Goal: Information Seeking & Learning: Learn about a topic

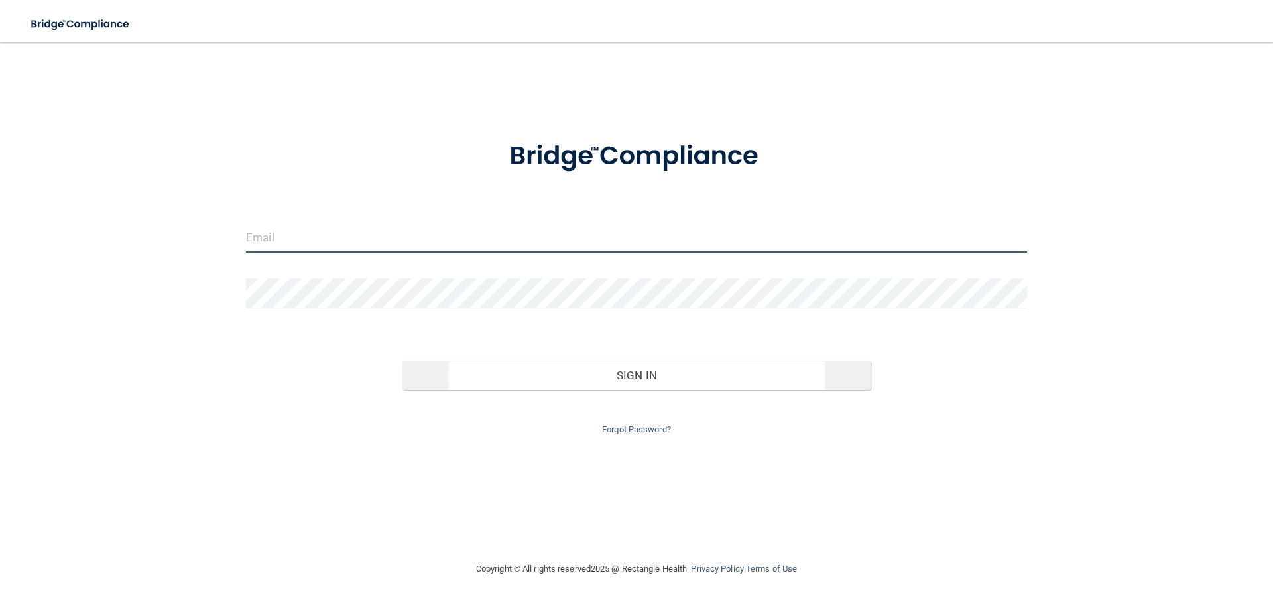
type input "[EMAIL_ADDRESS][PERSON_NAME][DOMAIN_NAME]"
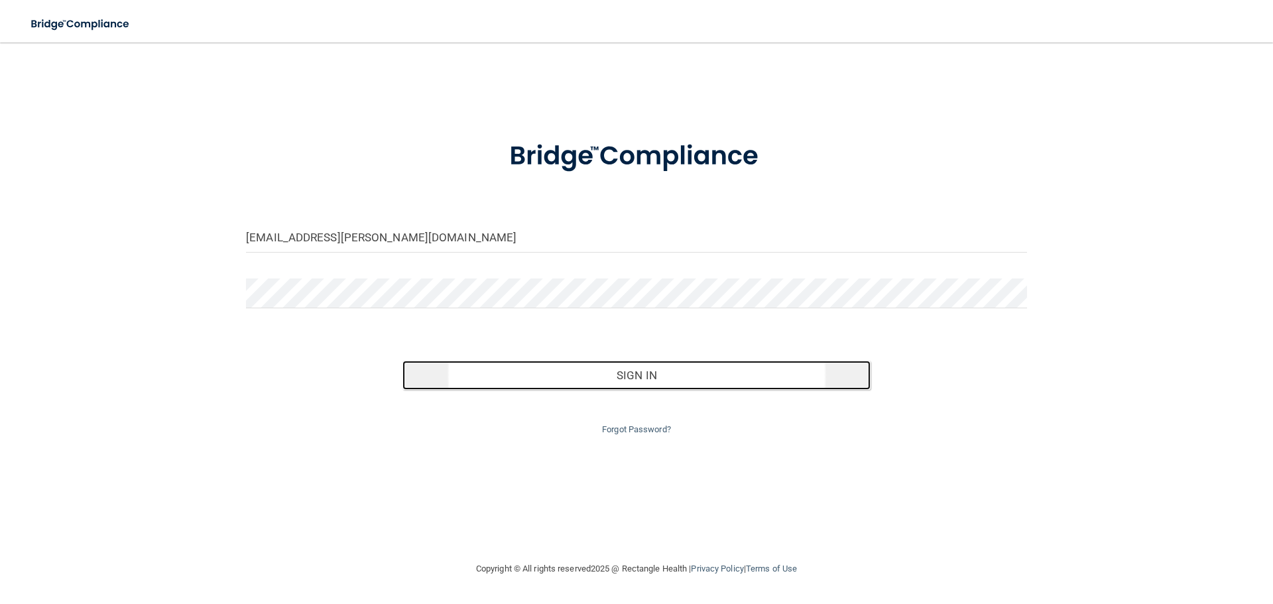
click at [613, 375] on button "Sign In" at bounding box center [636, 375] width 469 height 29
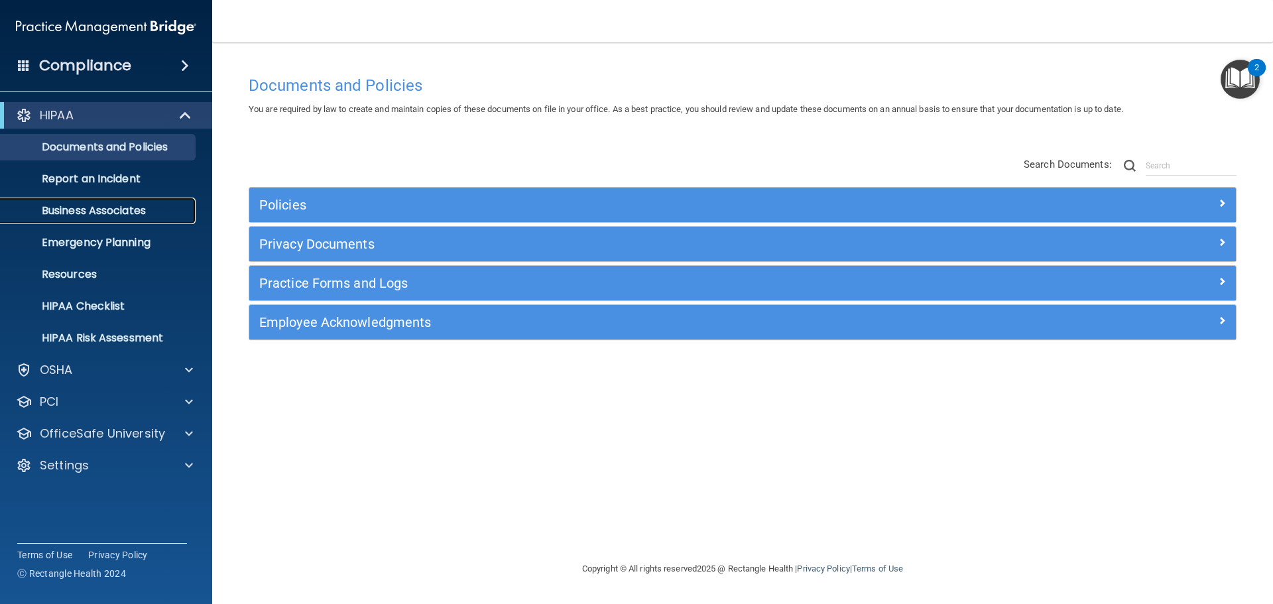
click at [174, 211] on p "Business Associates" at bounding box center [99, 210] width 181 height 13
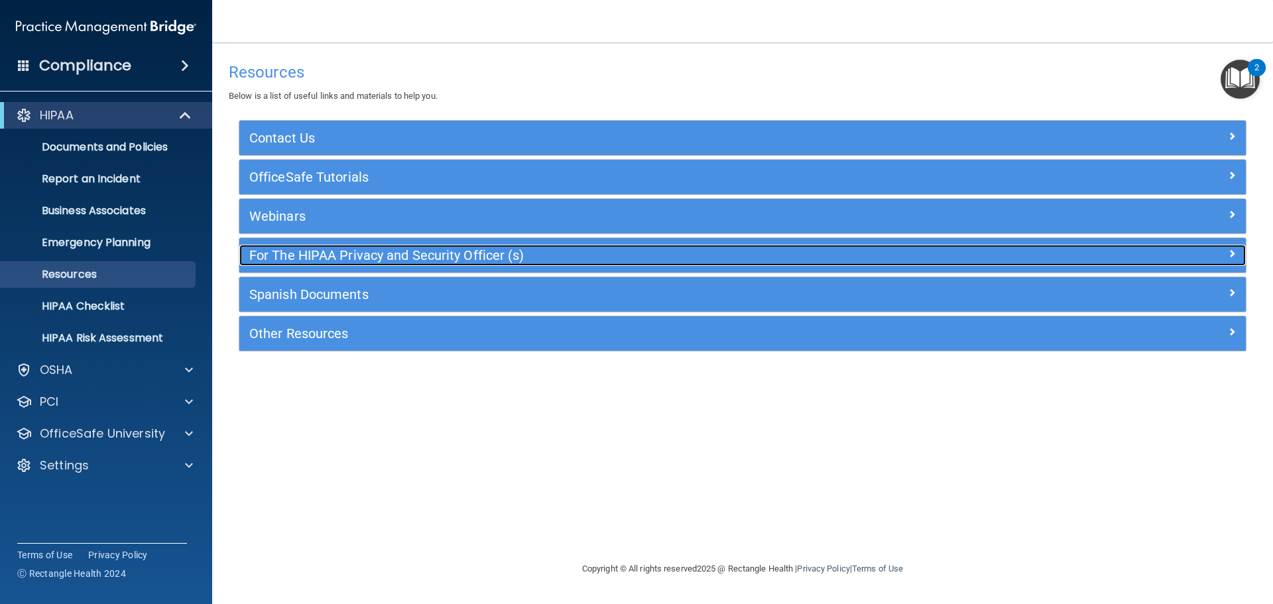
click at [374, 245] on div "For The HIPAA Privacy and Security Officer (s)" at bounding box center [616, 255] width 755 height 21
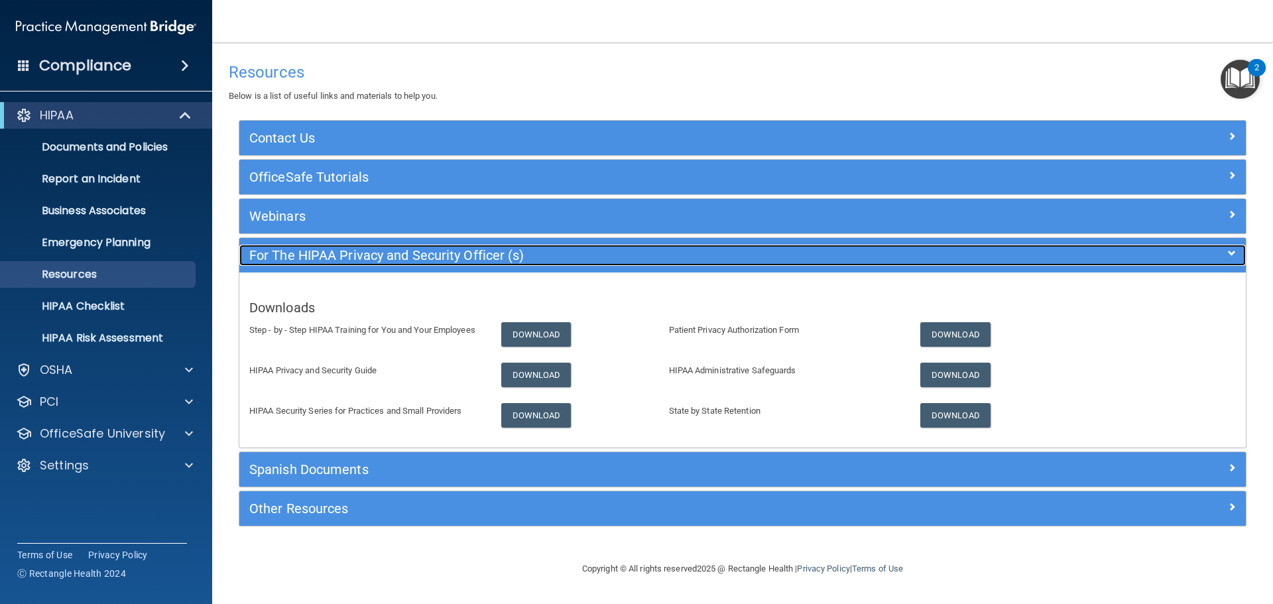
click at [373, 245] on div "For The HIPAA Privacy and Security Officer (s)" at bounding box center [616, 255] width 755 height 21
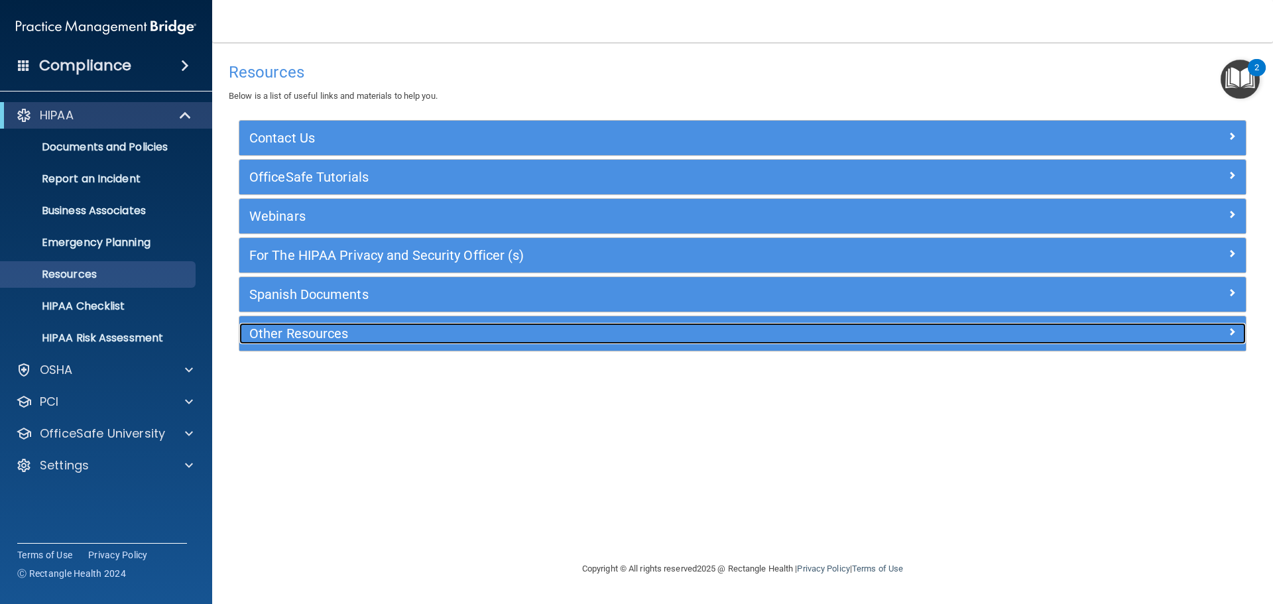
click at [353, 341] on h5 "Other Resources" at bounding box center [616, 333] width 735 height 15
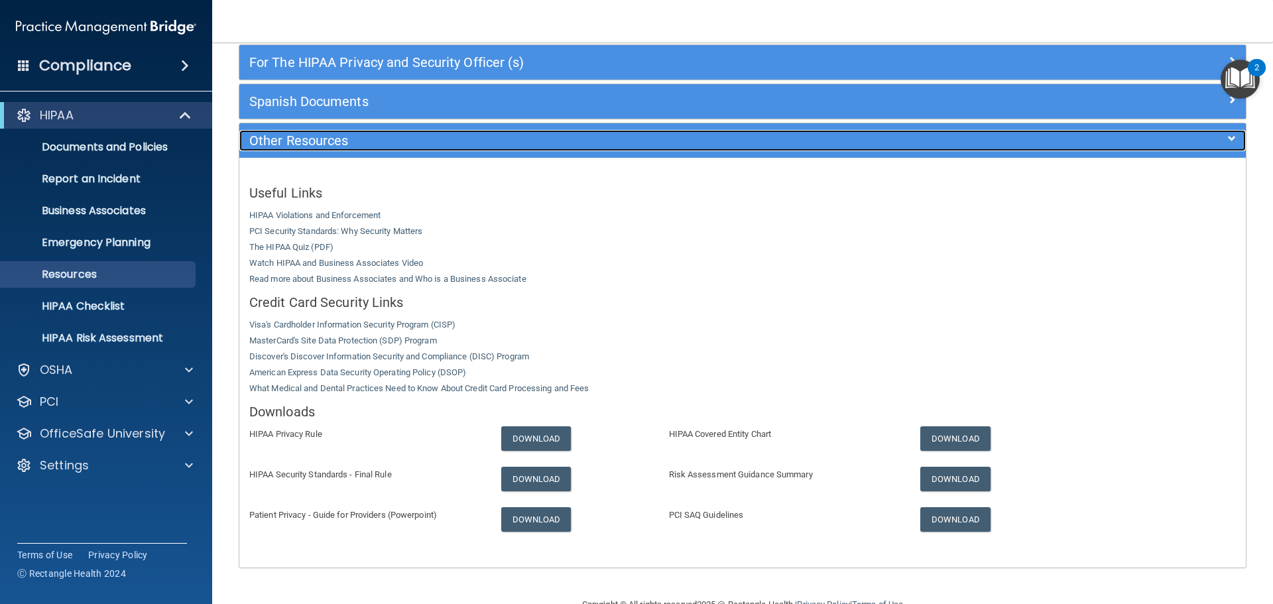
scroll to position [225, 0]
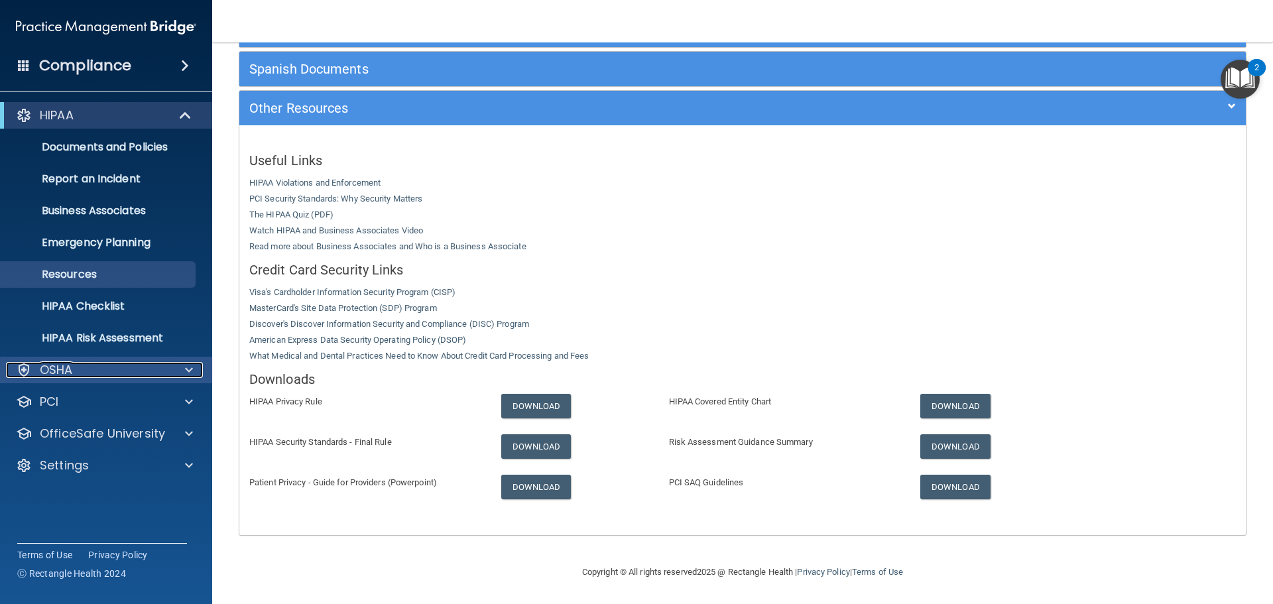
click at [177, 366] on div at bounding box center [186, 370] width 33 height 16
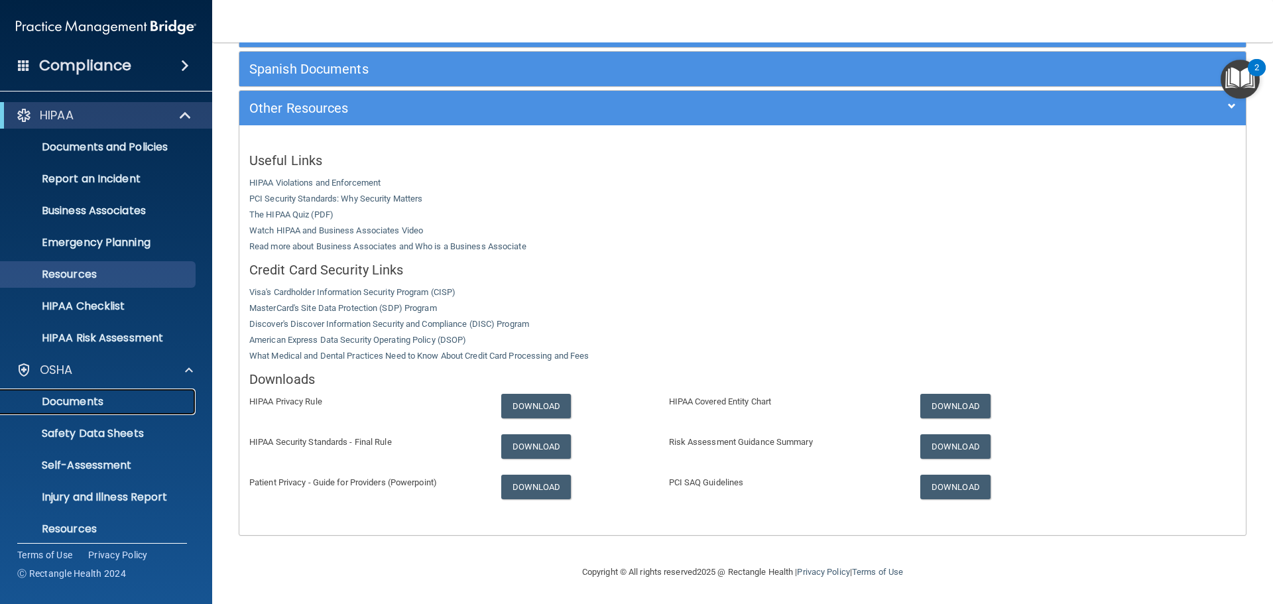
click at [174, 402] on p "Documents" at bounding box center [99, 401] width 181 height 13
